Goal: Browse casually

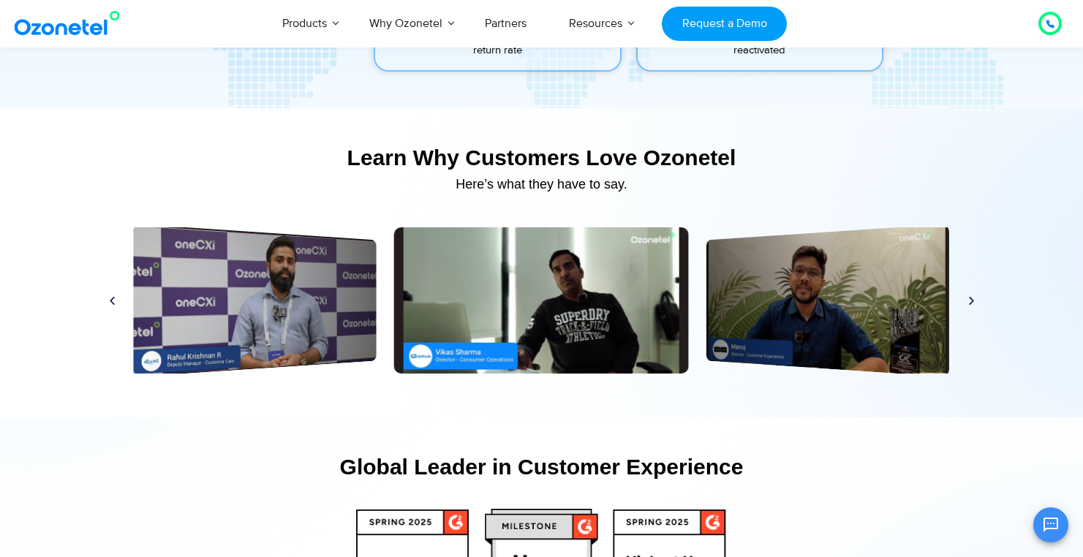
scroll to position [6893, 0]
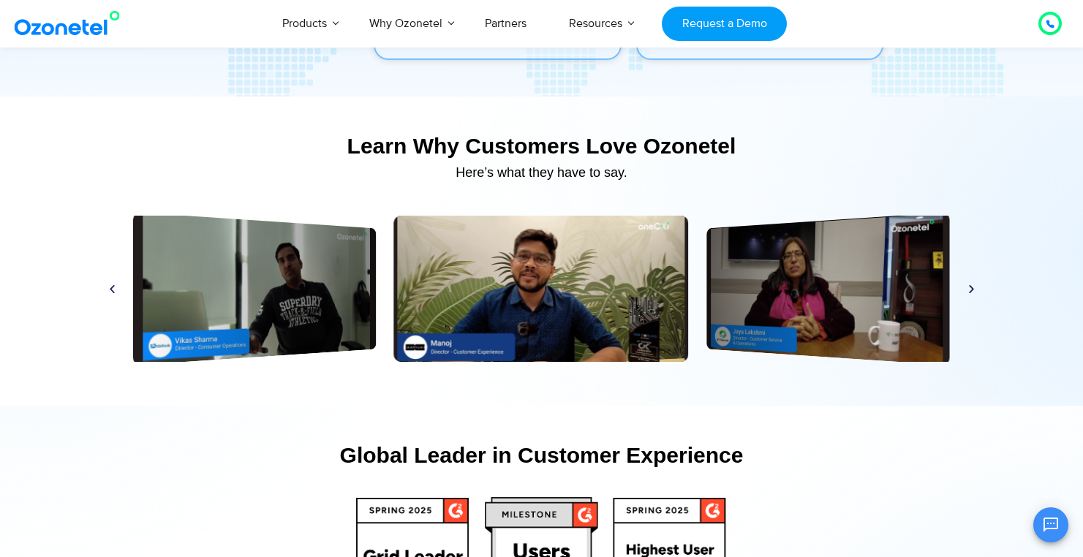
click at [111, 292] on icon "Previous slide" at bounding box center [112, 289] width 11 height 11
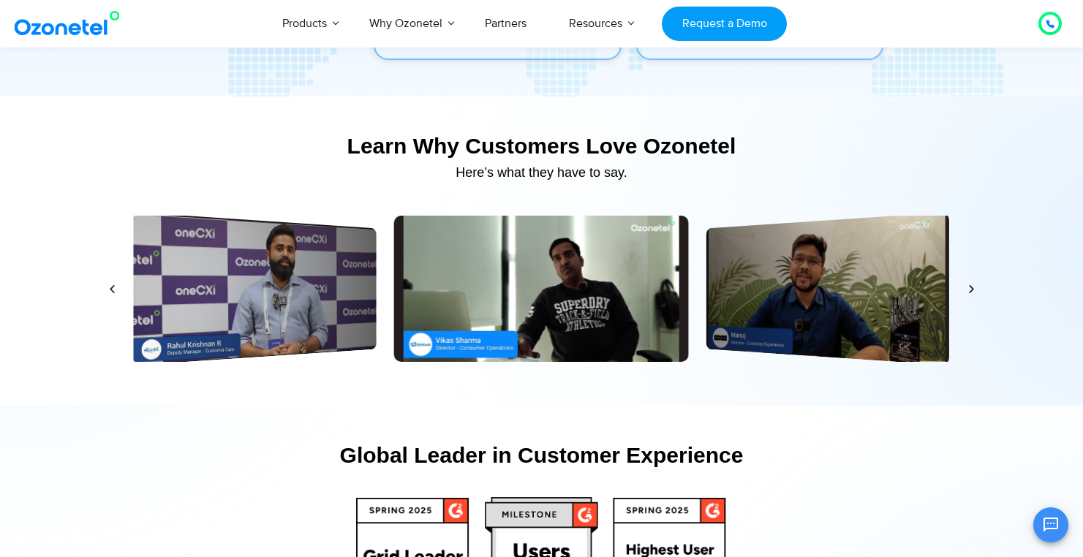
click at [970, 291] on icon "Next slide" at bounding box center [971, 289] width 11 height 11
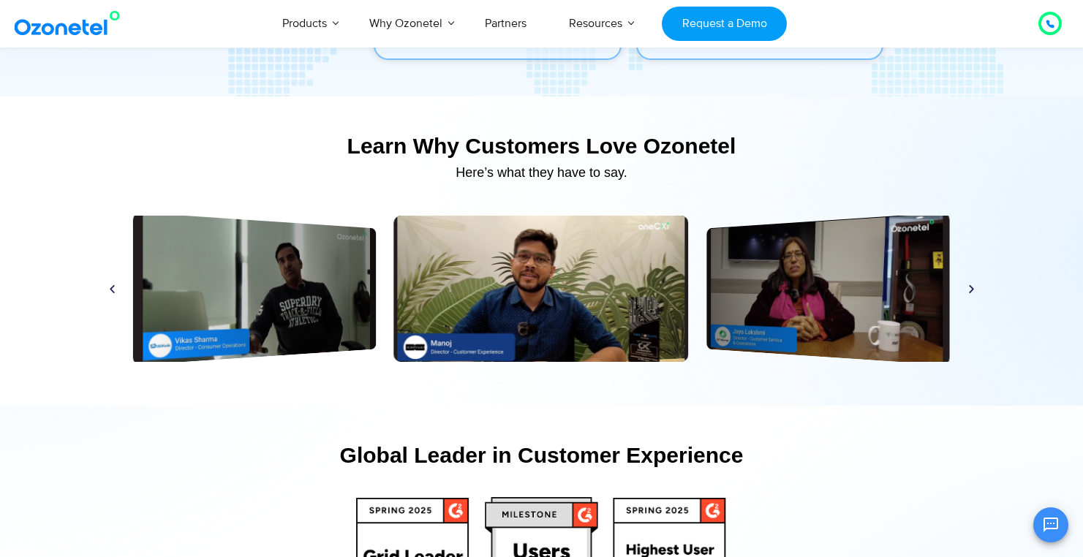
click at [969, 287] on icon "Next slide" at bounding box center [971, 289] width 11 height 11
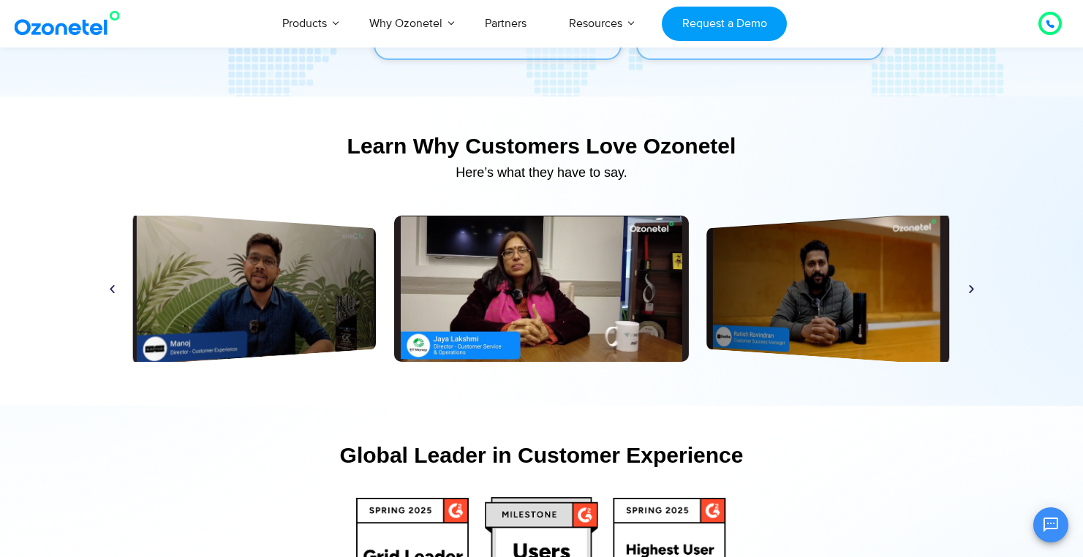
click at [969, 287] on icon "Next slide" at bounding box center [971, 289] width 11 height 11
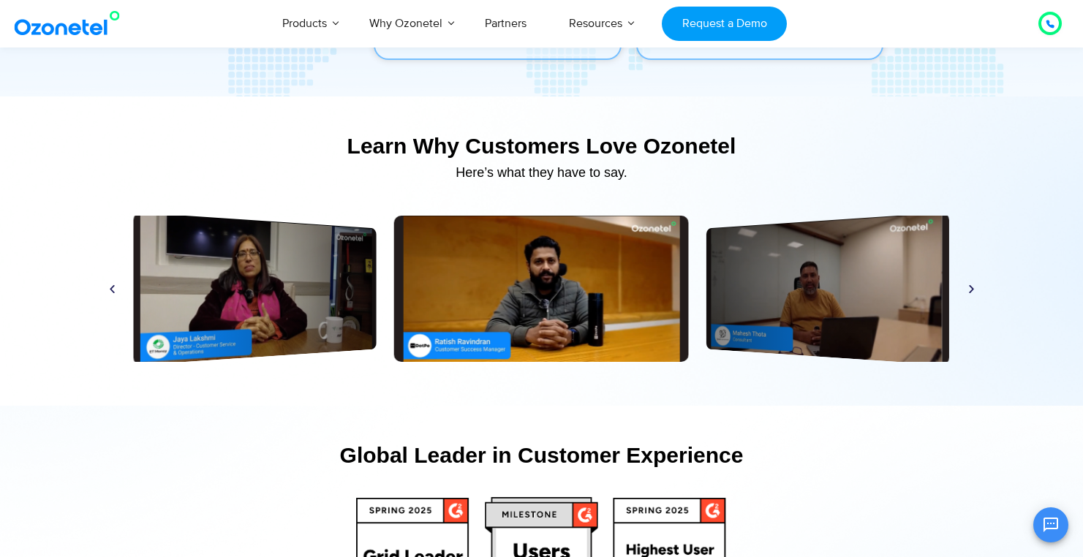
click at [969, 289] on icon "Next slide" at bounding box center [971, 289] width 11 height 11
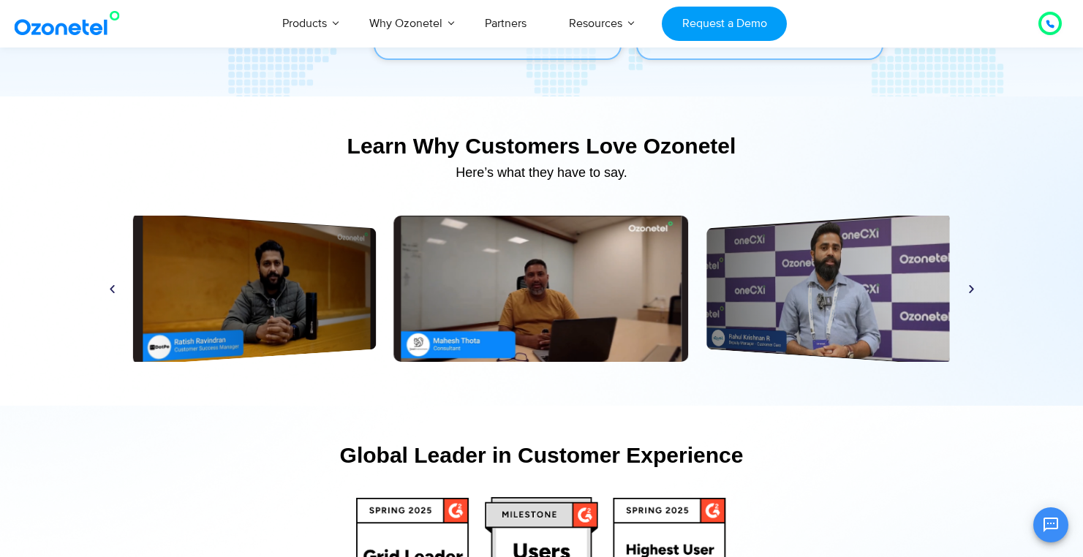
click at [969, 289] on icon "Next slide" at bounding box center [971, 289] width 11 height 11
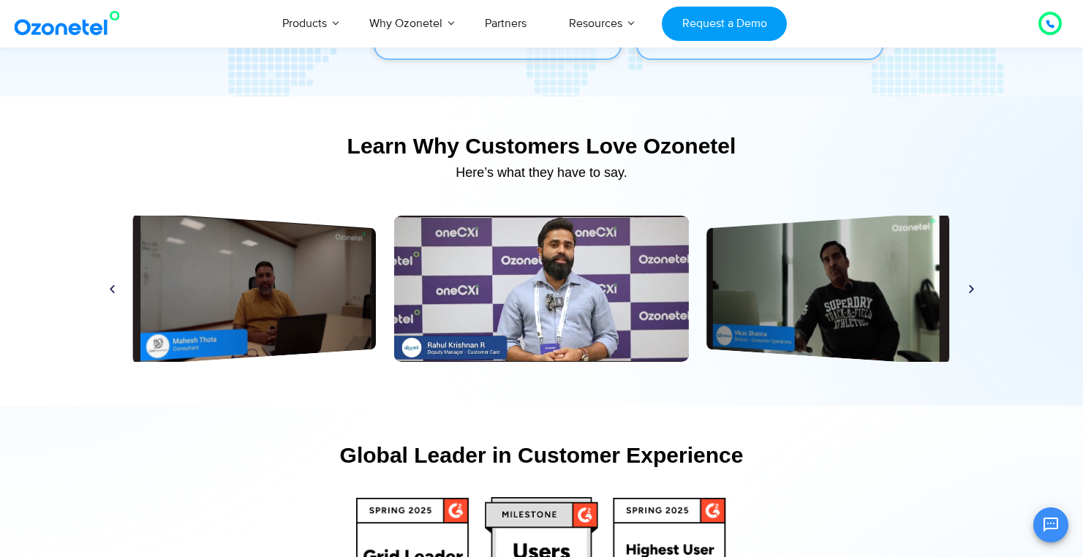
click at [969, 289] on icon "Next slide" at bounding box center [971, 289] width 11 height 11
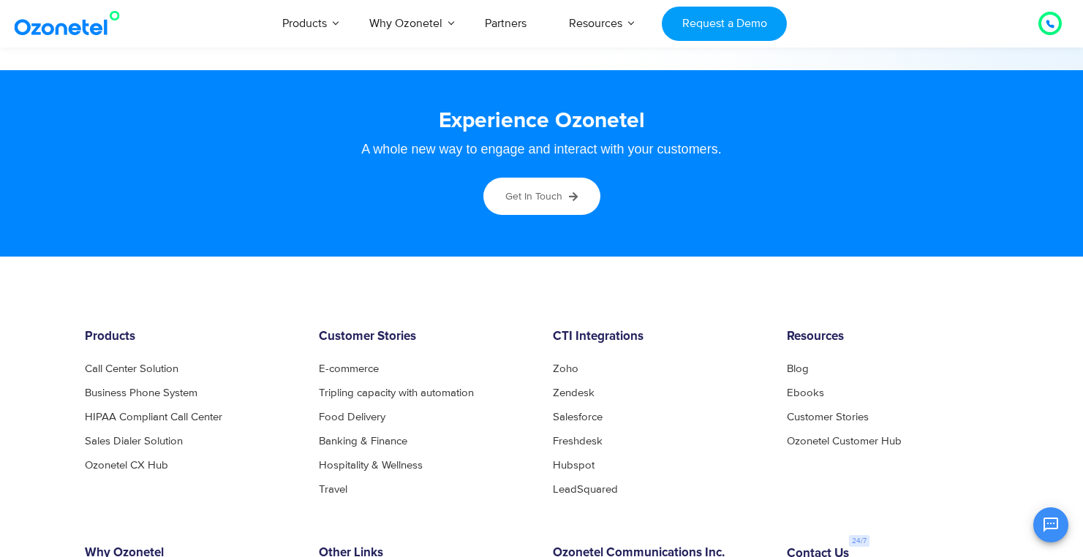
scroll to position [7736, 0]
